Goal: Information Seeking & Learning: Stay updated

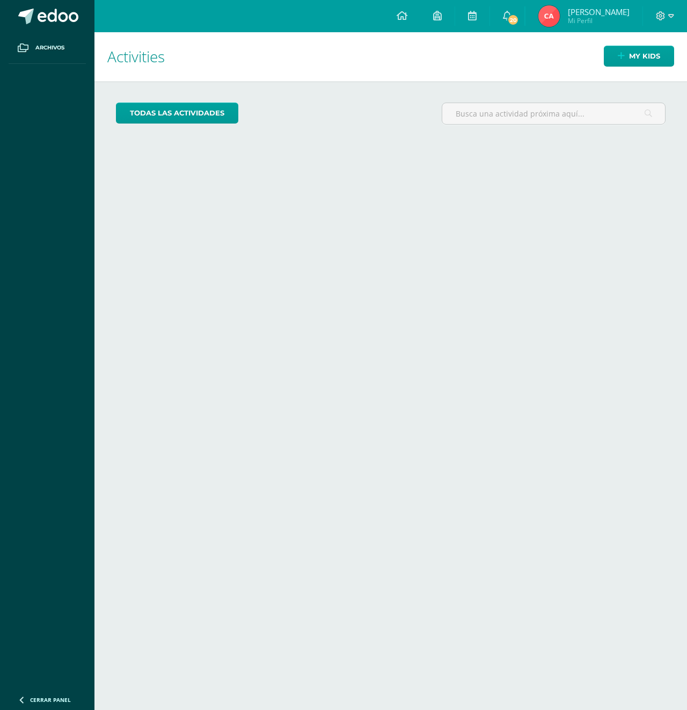
click at [462, 295] on div "Cargando actividades" at bounding box center [391, 285] width 550 height 20
click at [179, 116] on link "todas las Actividades" at bounding box center [177, 113] width 122 height 21
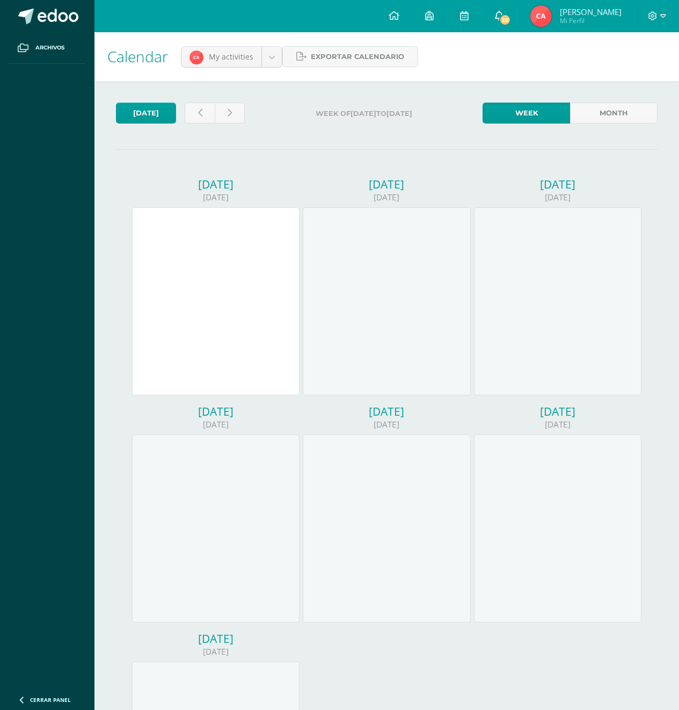
click at [506, 20] on span "20" at bounding box center [505, 20] width 12 height 12
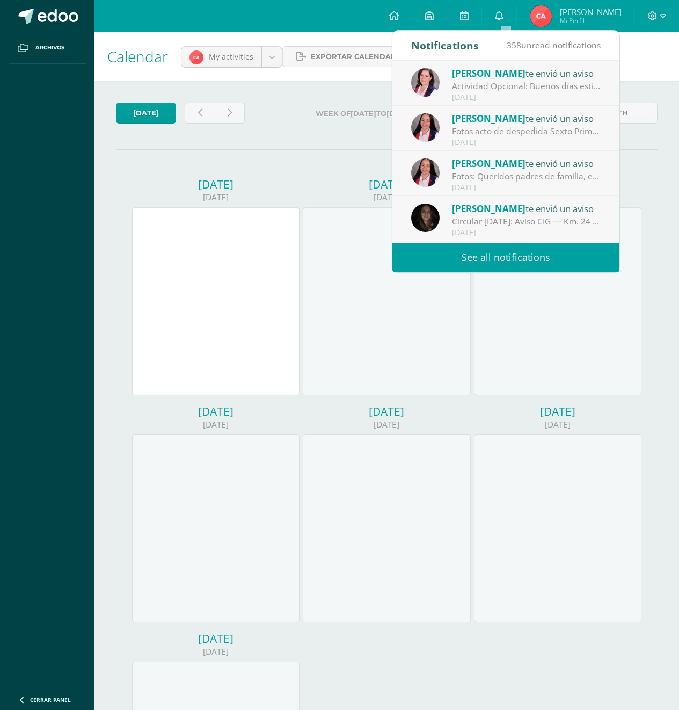
click at [494, 87] on div "Actividad Opcional: Buenos días estimados padres de familia. Los materiales par…" at bounding box center [526, 86] width 149 height 12
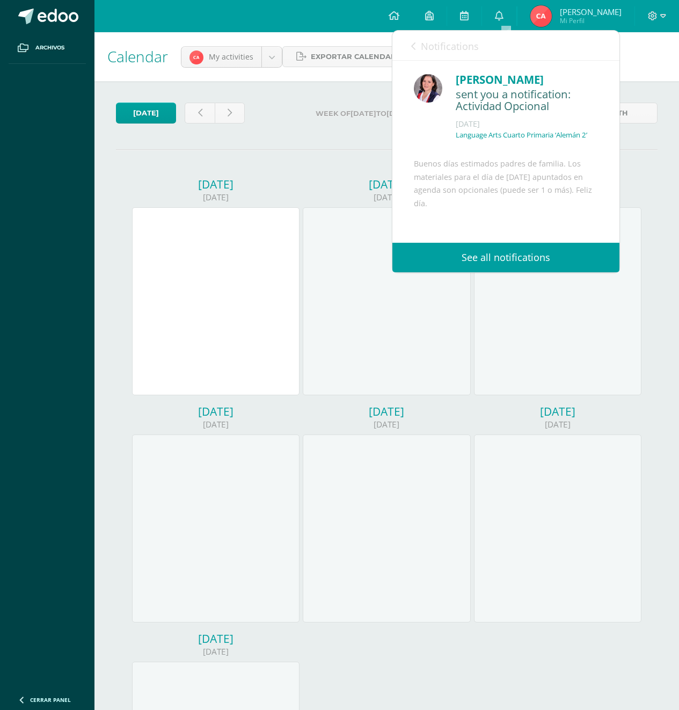
click at [481, 257] on link "See all notifications" at bounding box center [505, 258] width 227 height 30
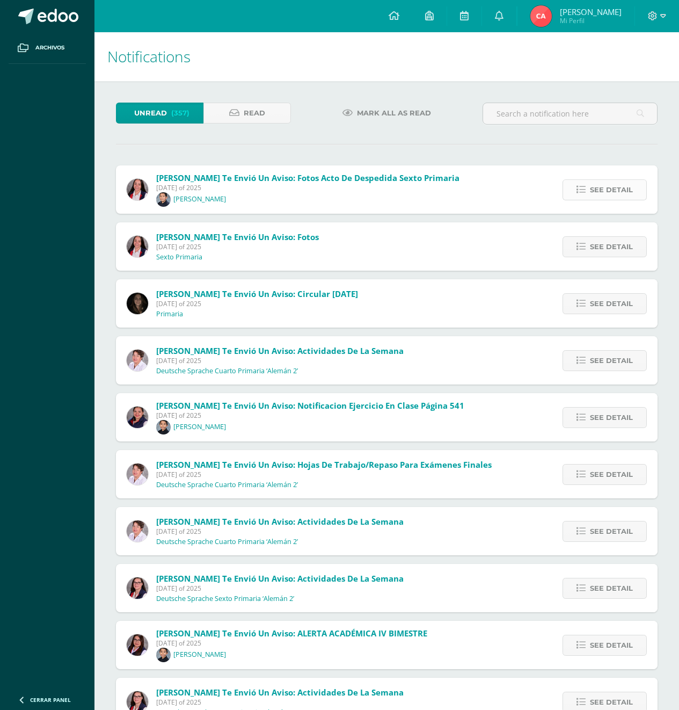
click at [589, 191] on link "See detail" at bounding box center [605, 189] width 84 height 21
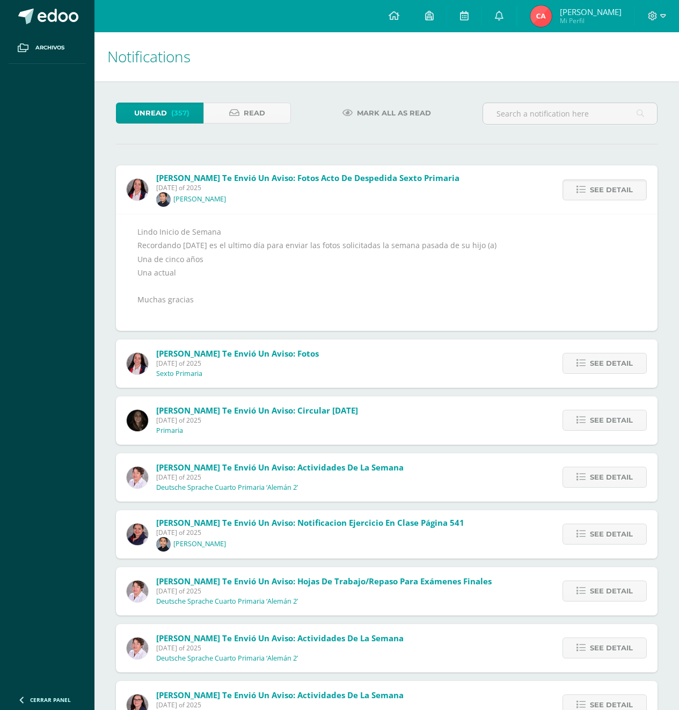
click at [487, 269] on div "Lindo Inicio de Semana Recordando [DATE] es el ultimo día para enviar las fotos…" at bounding box center [386, 272] width 499 height 94
click at [449, 275] on div "Lindo Inicio de Semana Recordando [DATE] es el ultimo día para enviar las fotos…" at bounding box center [386, 272] width 499 height 94
